Goal: Book appointment/travel/reservation

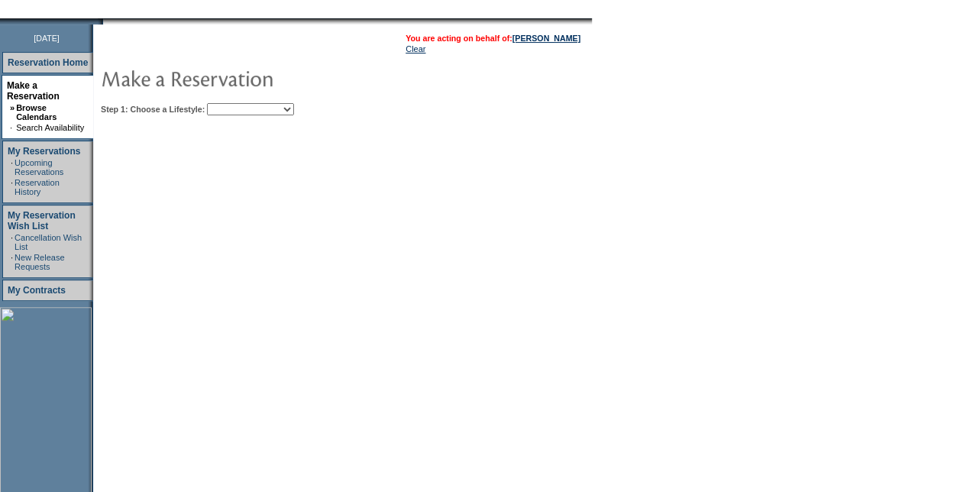
scroll to position [229, 0]
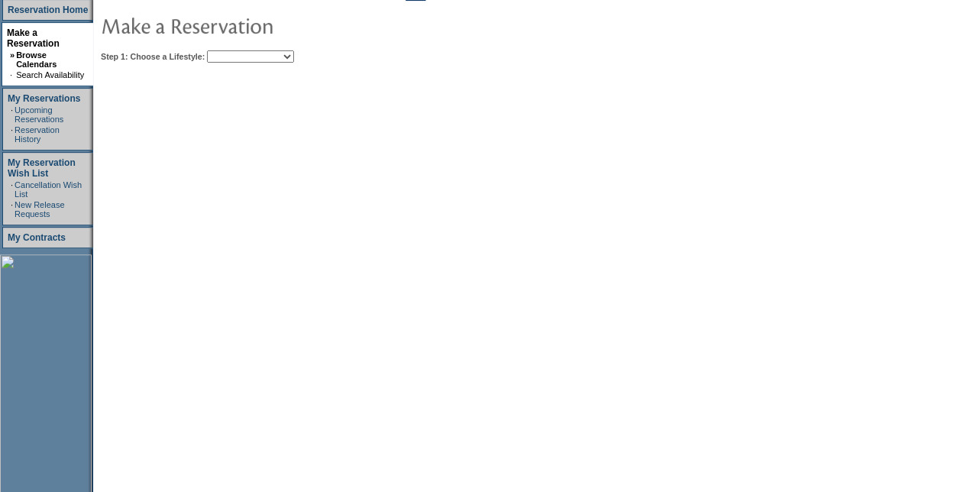
click at [299, 44] on table "You are acting on behalf of: Frank O'Connor Clear Step 1: Choose a Lifestyle: B…" at bounding box center [389, 19] width 592 height 95
click at [294, 58] on select "Beach Leisure Metropolitan Mountain OIAL for Adventure OIAL for Couples OIAL fo…" at bounding box center [250, 56] width 87 height 12
click at [233, 50] on select "Beach Leisure Metropolitan Mountain OIAL for Adventure OIAL for Couples OIAL fo…" at bounding box center [250, 56] width 87 height 12
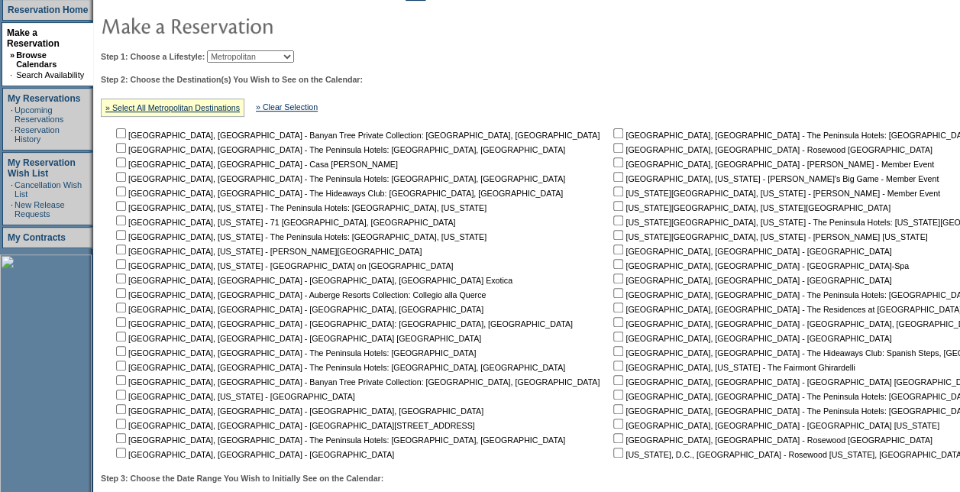
click at [282, 53] on select "Beach Leisure Metropolitan Mountain OIAL for Adventure OIAL for Couples OIAL fo…" at bounding box center [250, 56] width 87 height 12
select select "Leisure"
click at [233, 50] on select "Beach Leisure Metropolitan Mountain OIAL for Adventure OIAL for Couples OIAL fo…" at bounding box center [250, 56] width 87 height 12
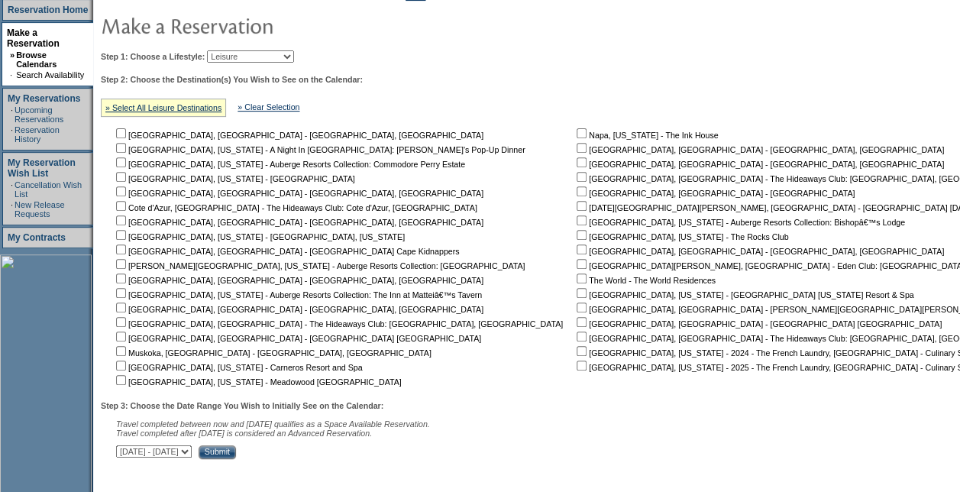
click at [126, 131] on input "checkbox" at bounding box center [121, 133] width 10 height 10
checkbox input "true"
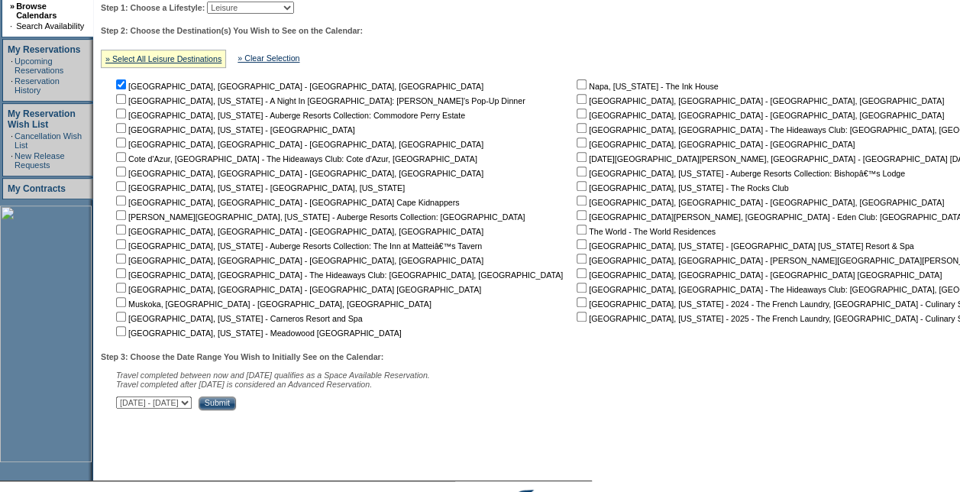
scroll to position [341, 0]
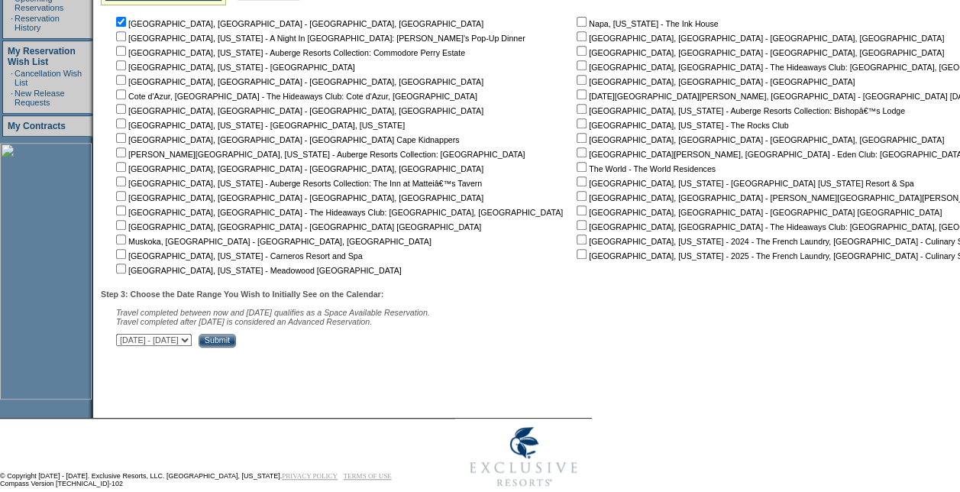
click at [236, 336] on input "Submit" at bounding box center [217, 341] width 37 height 14
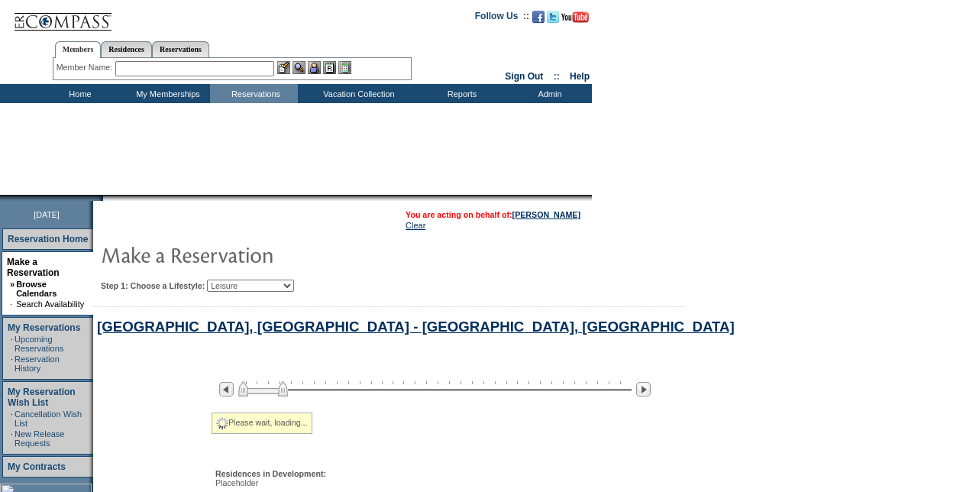
select select "Leisure"
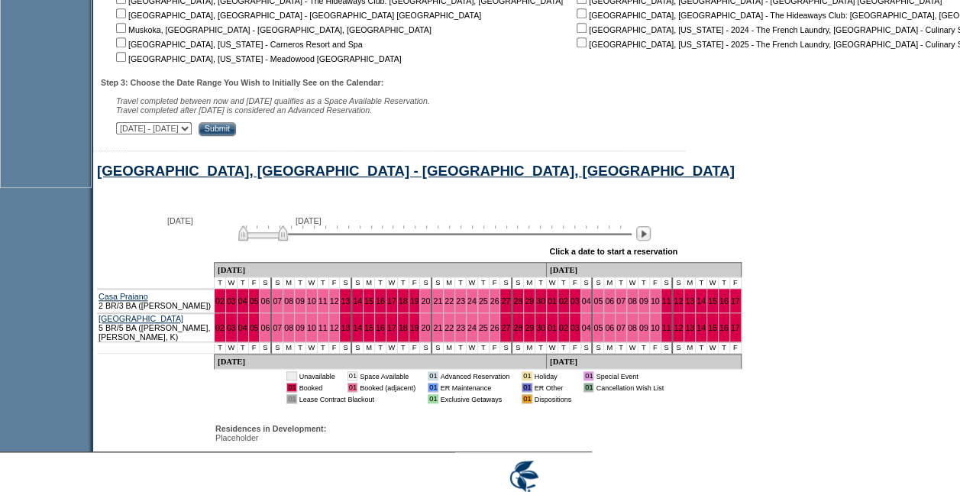
scroll to position [614, 0]
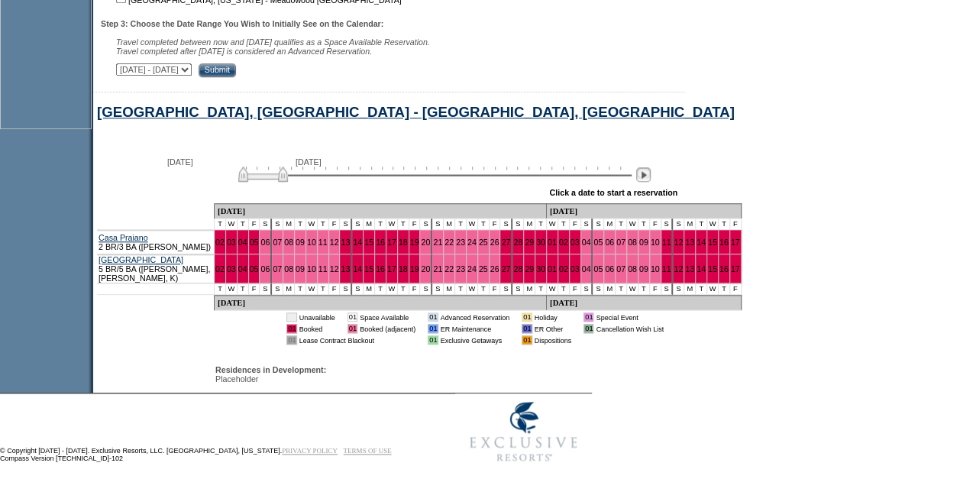
click at [644, 176] on img at bounding box center [643, 174] width 15 height 15
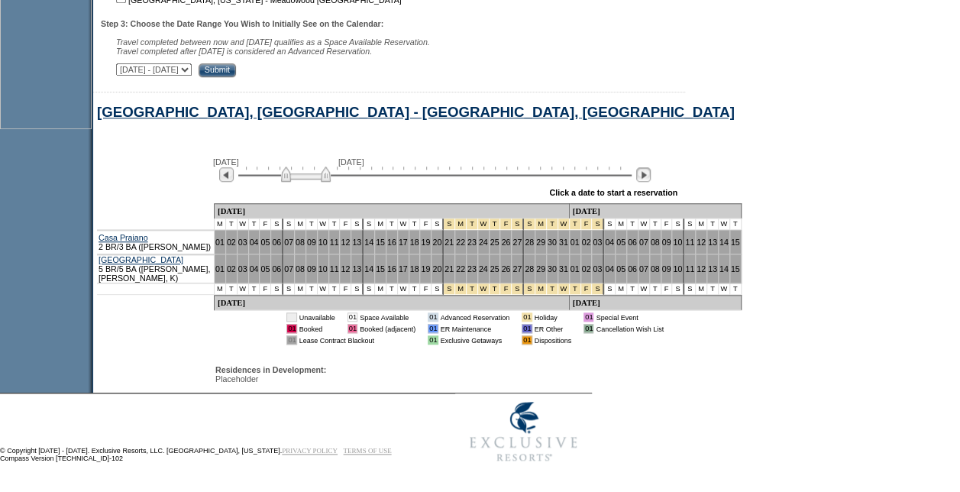
click at [644, 176] on img at bounding box center [643, 174] width 15 height 15
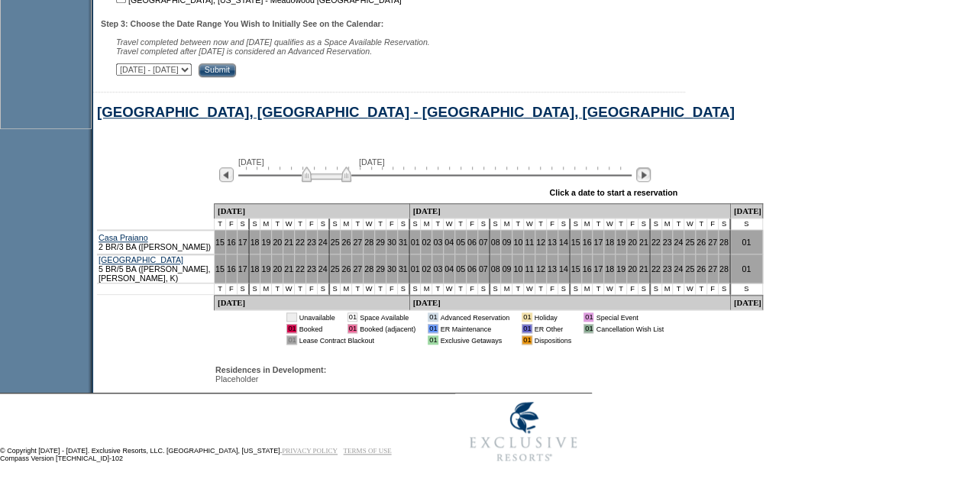
click at [644, 176] on img at bounding box center [643, 174] width 15 height 15
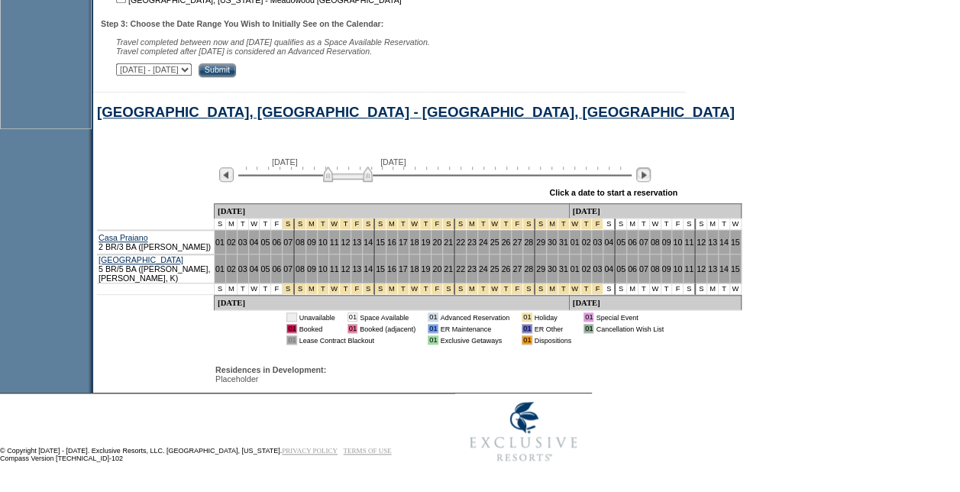
click at [644, 176] on img at bounding box center [643, 174] width 15 height 15
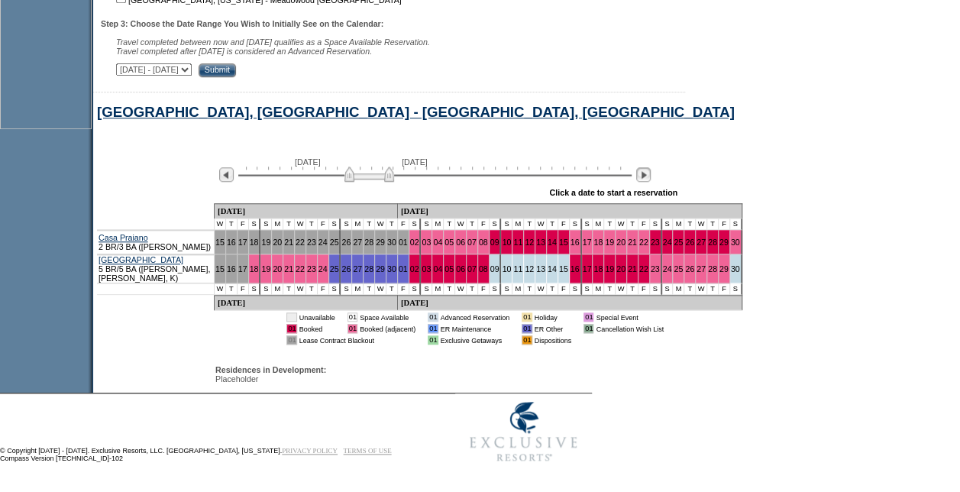
click at [644, 176] on img at bounding box center [643, 174] width 15 height 15
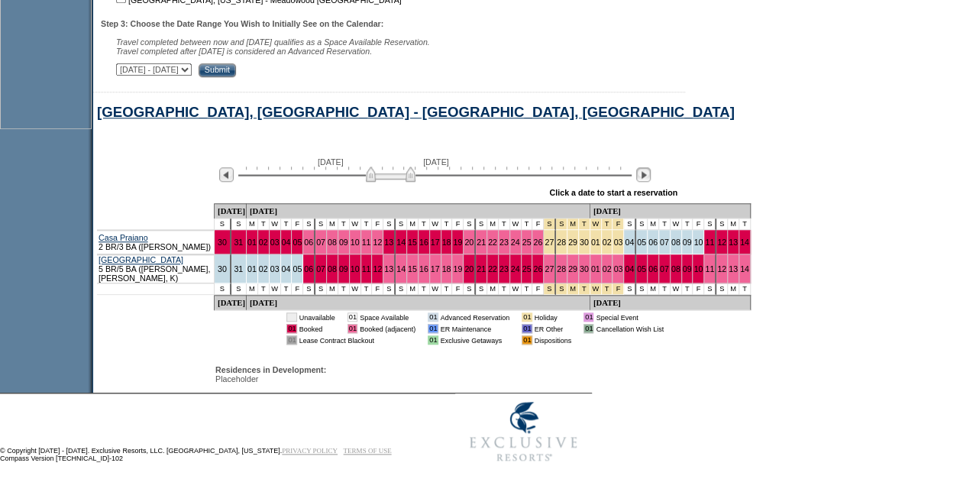
click at [651, 178] on img at bounding box center [643, 174] width 15 height 15
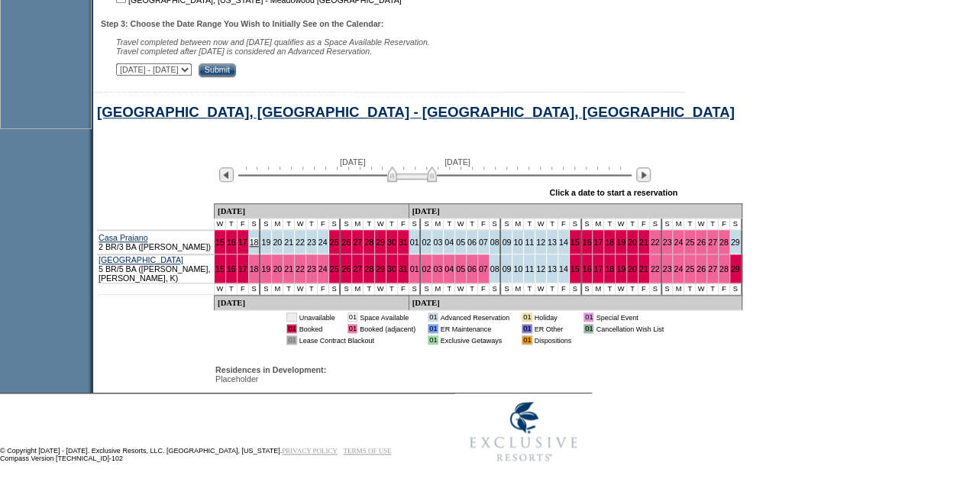
click at [258, 247] on link "18" at bounding box center [254, 241] width 9 height 9
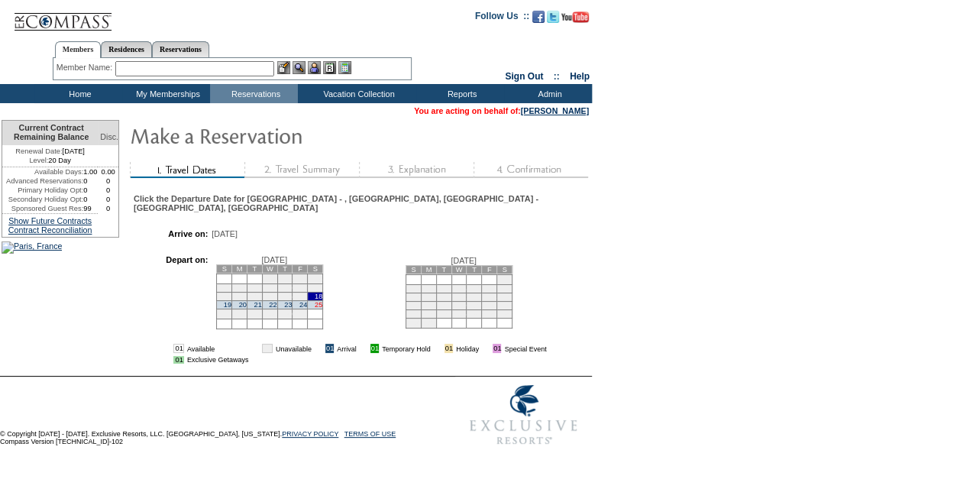
click at [322, 302] on link "25" at bounding box center [319, 305] width 8 height 8
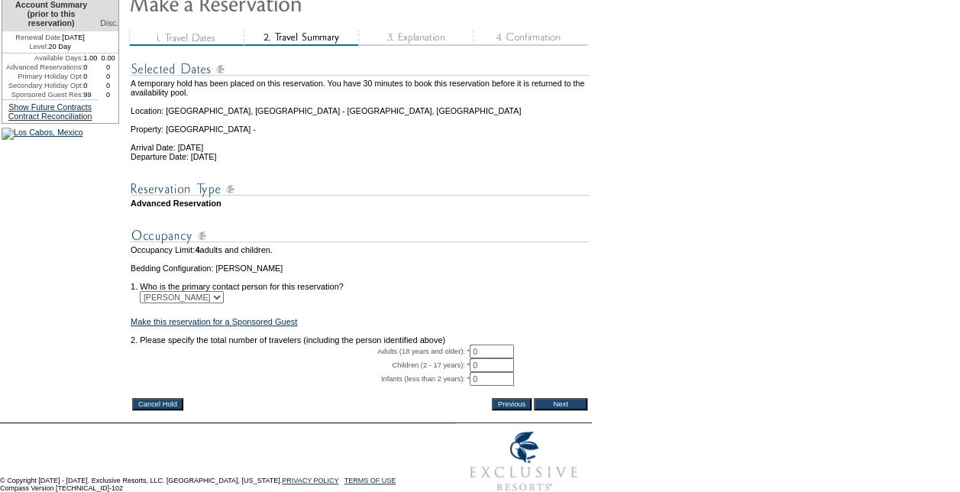
scroll to position [199, 0]
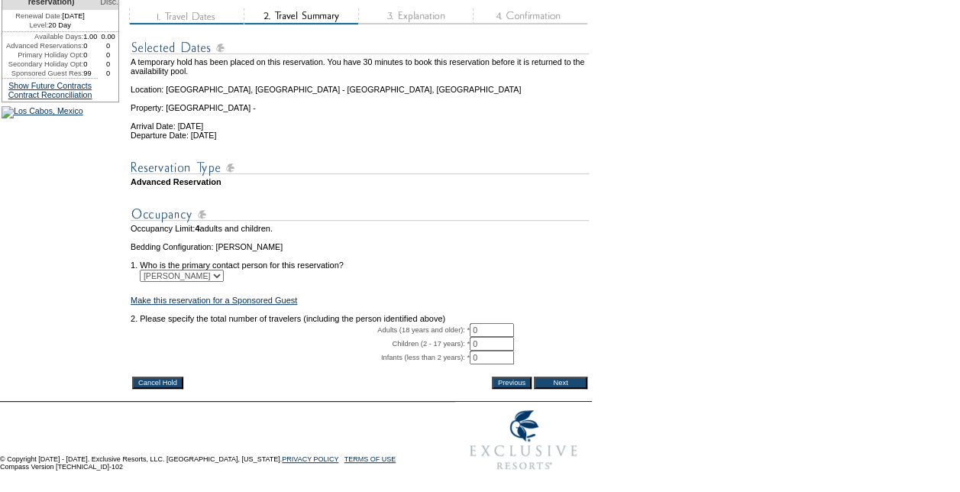
click at [480, 323] on input "0" at bounding box center [492, 330] width 44 height 14
type input "2"
click at [551, 376] on input "Next" at bounding box center [560, 382] width 53 height 12
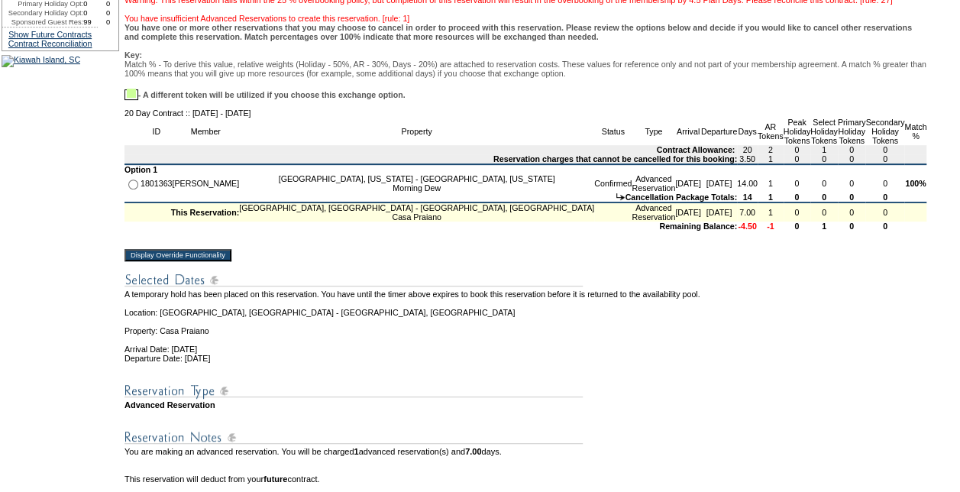
scroll to position [229, 0]
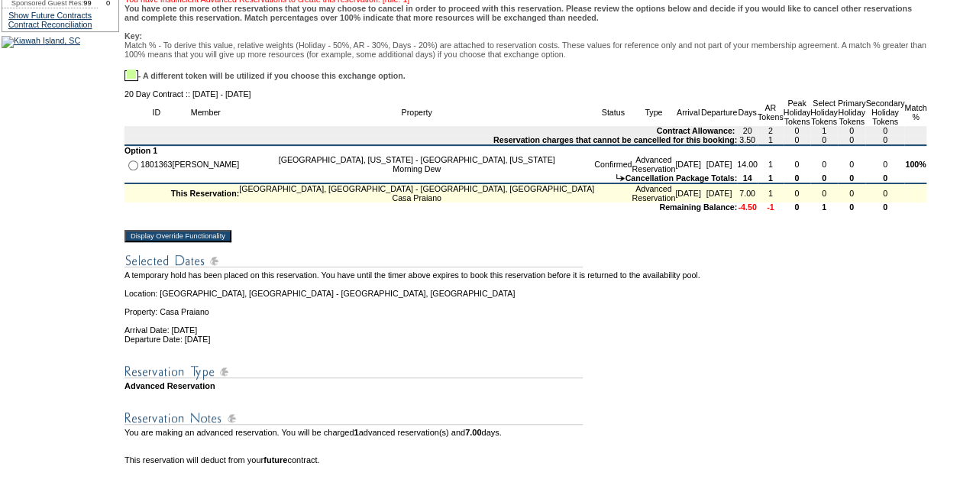
click at [220, 242] on input "Display Override Functionality" at bounding box center [177, 236] width 107 height 12
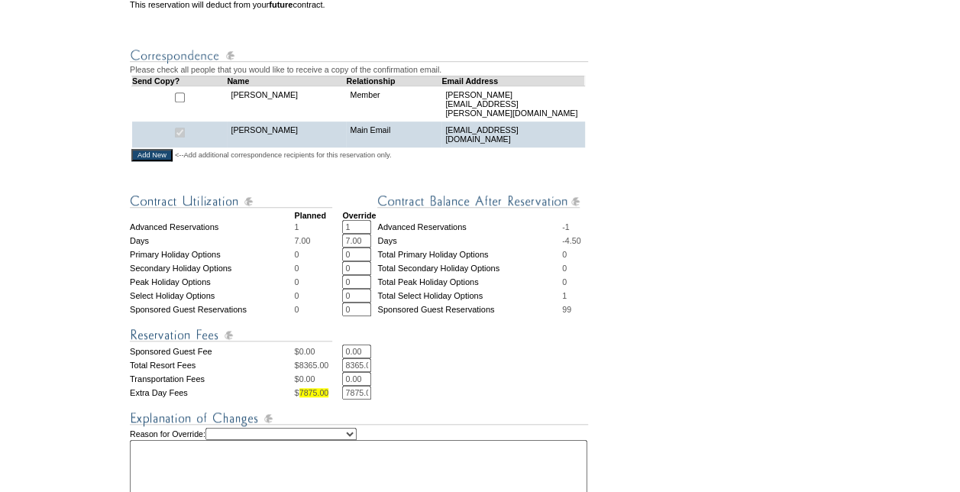
scroll to position [611, 0]
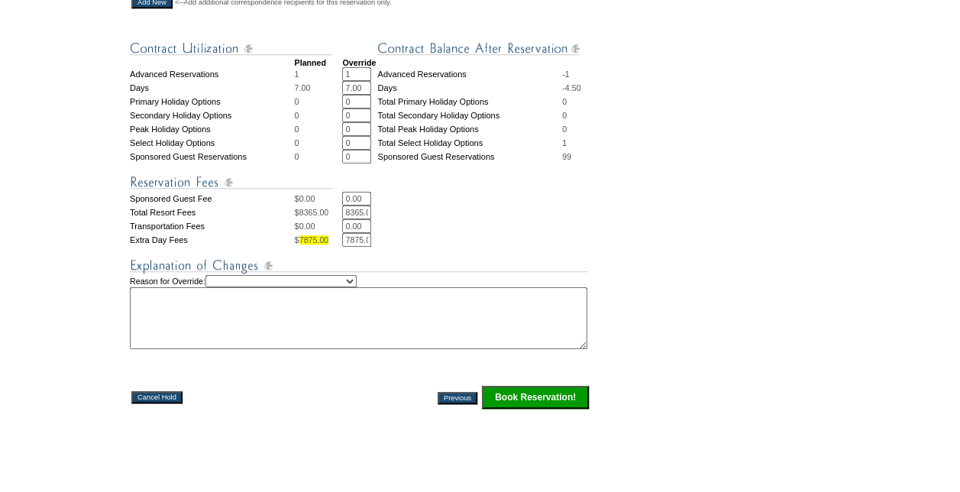
click at [318, 329] on textarea at bounding box center [358, 318] width 457 height 62
click at [328, 275] on img at bounding box center [359, 265] width 458 height 19
click at [331, 287] on select "Creating Continuous Stay Days Rebooked After Cancellation Editing Occupant Expe…" at bounding box center [280, 281] width 151 height 12
select select "1042"
click at [221, 287] on select "Creating Continuous Stay Days Rebooked After Cancellation Editing Occupant Expe…" at bounding box center [280, 281] width 151 height 12
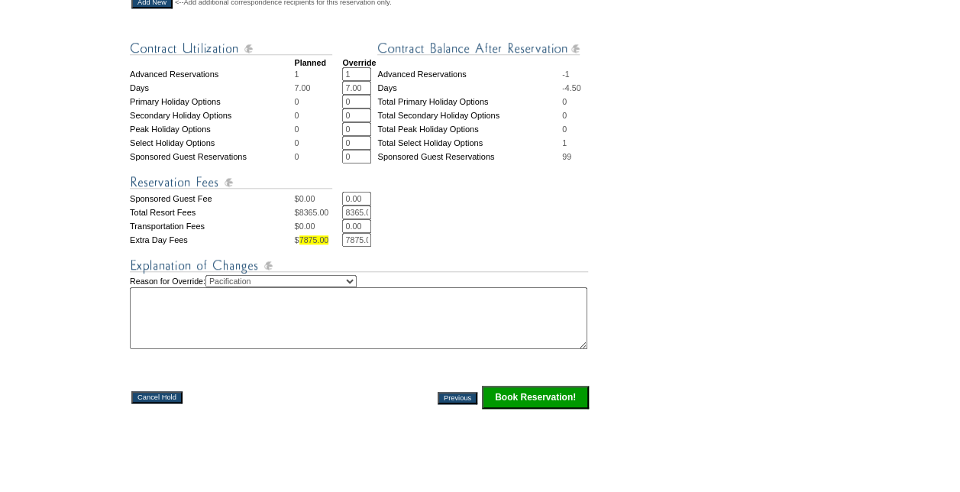
click at [244, 322] on textarea at bounding box center [358, 318] width 457 height 62
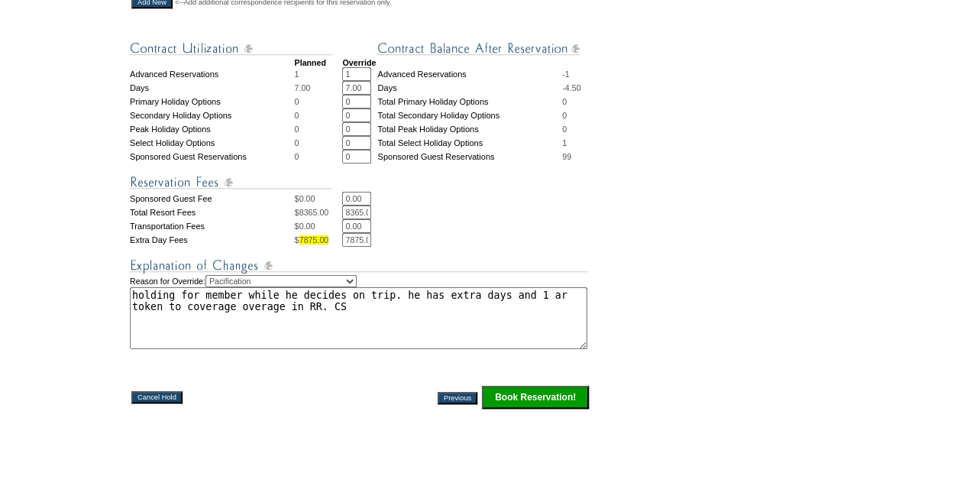
type textarea "holding for member while he decides on trip. he has extra days and 1 ar token t…"
click at [547, 409] on input "Book Reservation!" at bounding box center [535, 397] width 107 height 23
